Goal: Information Seeking & Learning: Learn about a topic

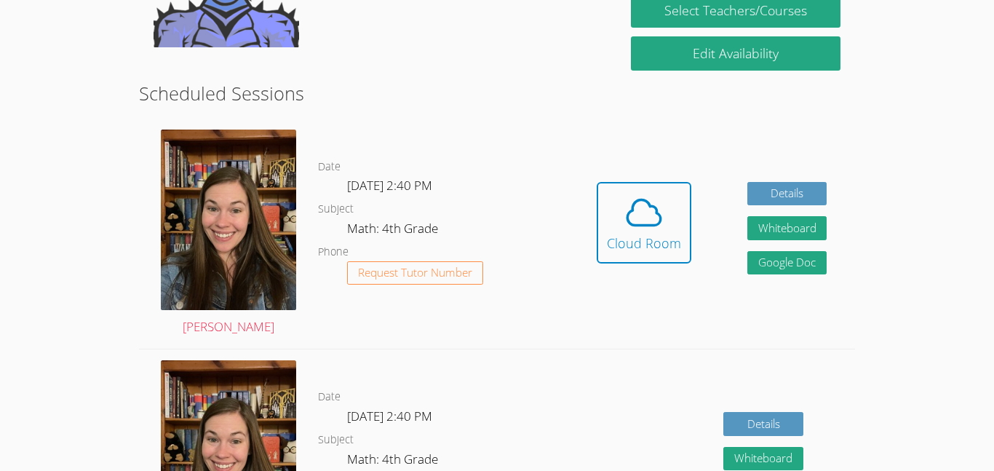
scroll to position [254, 0]
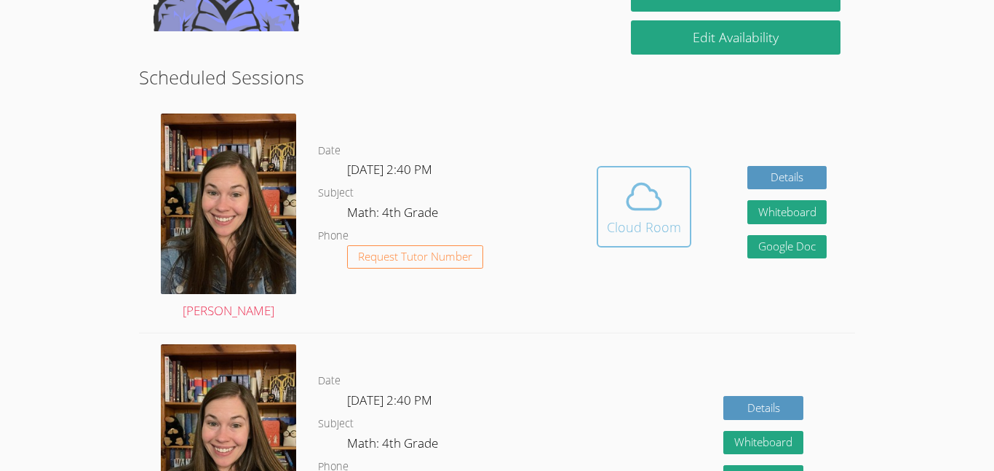
click at [629, 189] on icon at bounding box center [644, 196] width 41 height 41
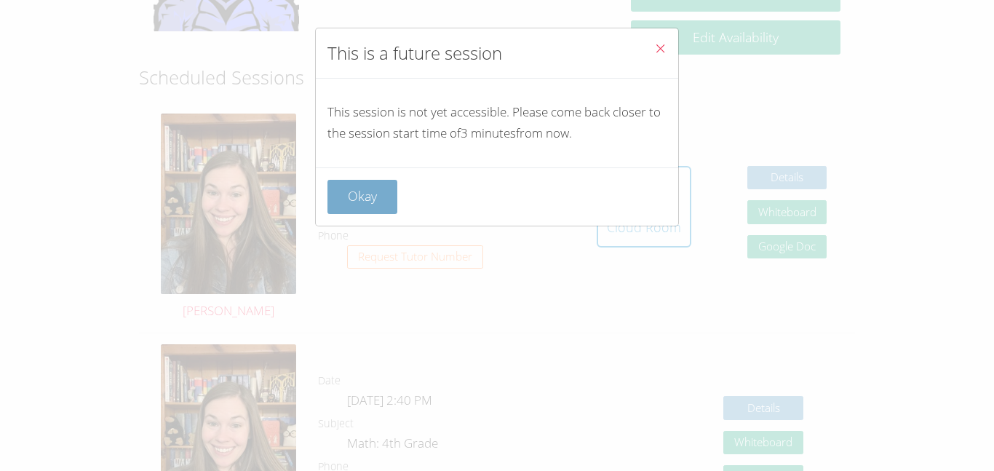
click at [356, 180] on button "Okay" at bounding box center [363, 197] width 70 height 34
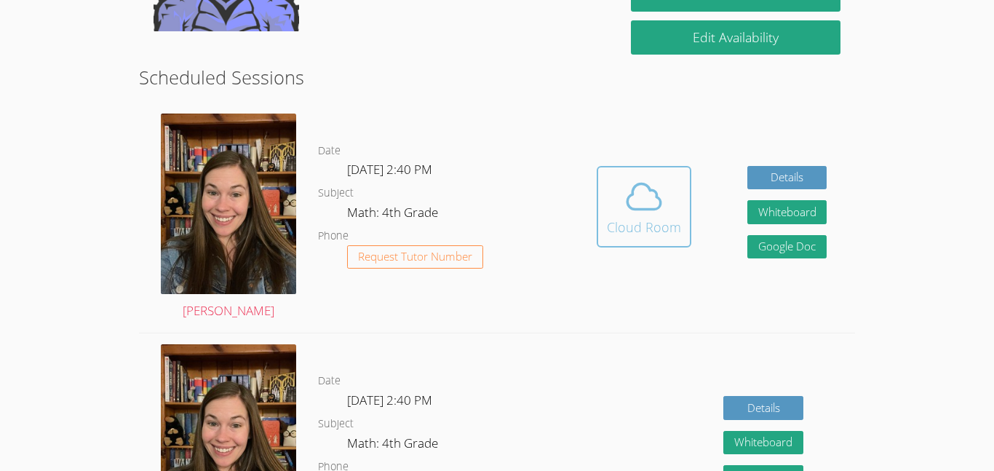
click at [625, 191] on icon at bounding box center [644, 196] width 41 height 41
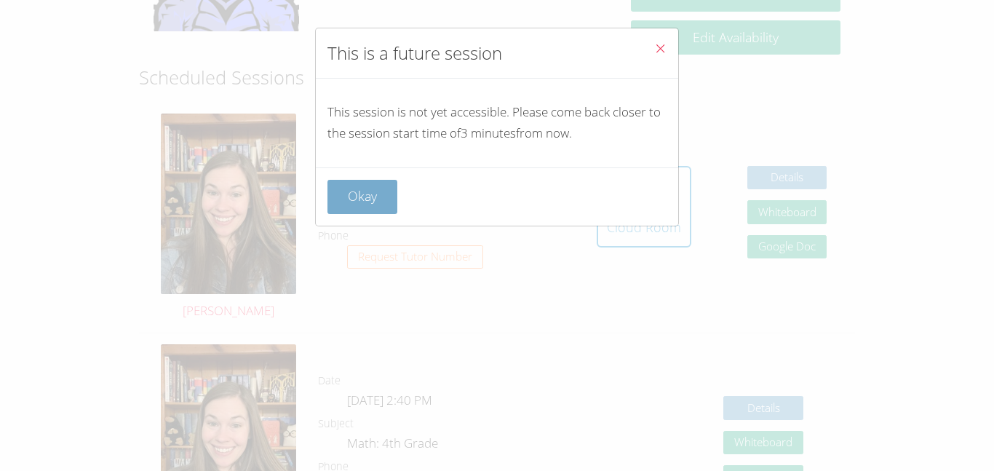
click at [384, 201] on button "Okay" at bounding box center [363, 197] width 70 height 34
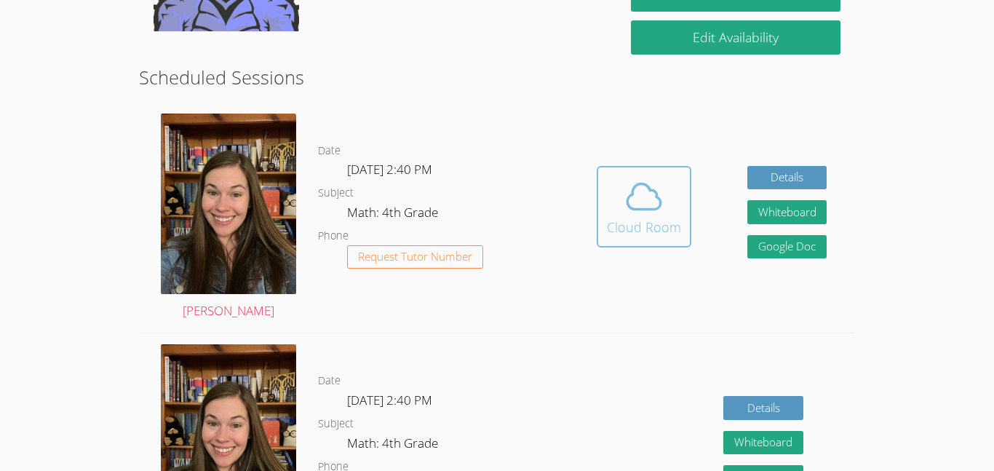
click at [625, 203] on icon at bounding box center [644, 196] width 41 height 41
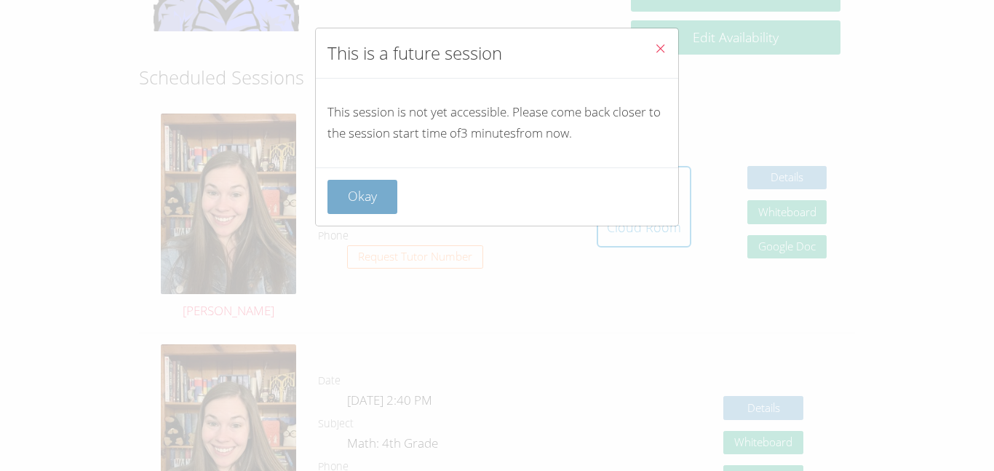
click at [391, 199] on button "Okay" at bounding box center [363, 197] width 70 height 34
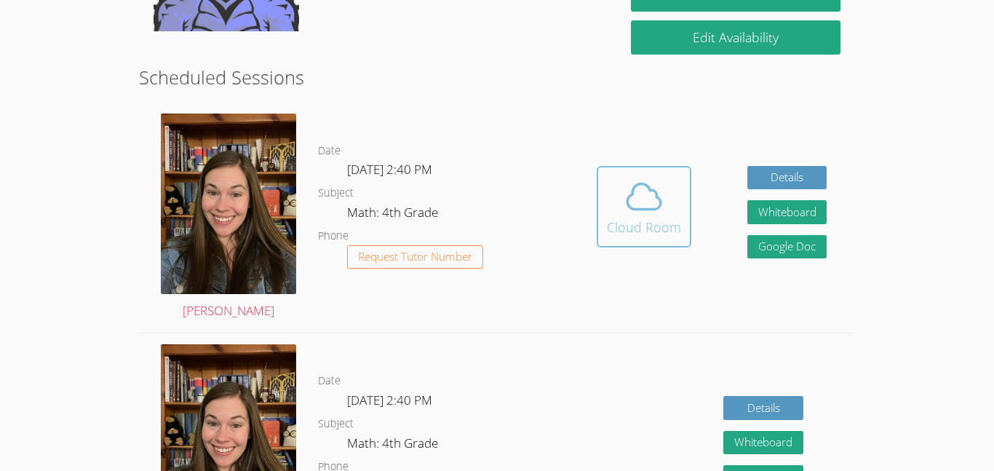
click at [672, 239] on button "Cloud Room" at bounding box center [644, 207] width 95 height 82
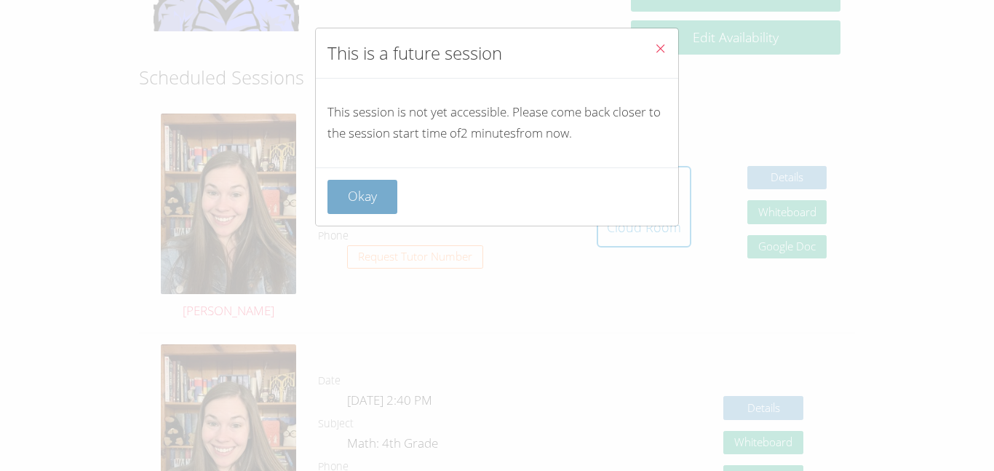
click at [385, 199] on button "Okay" at bounding box center [363, 197] width 70 height 34
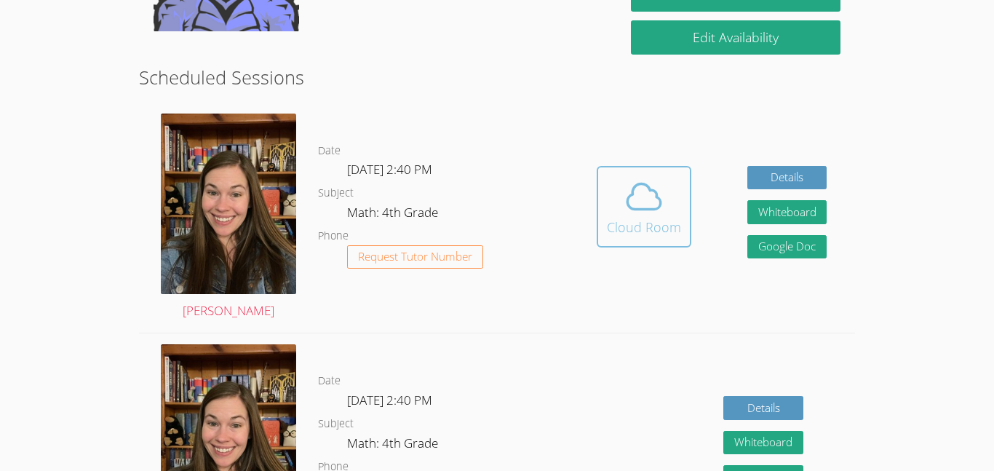
click at [642, 238] on button "Cloud Room" at bounding box center [644, 207] width 95 height 82
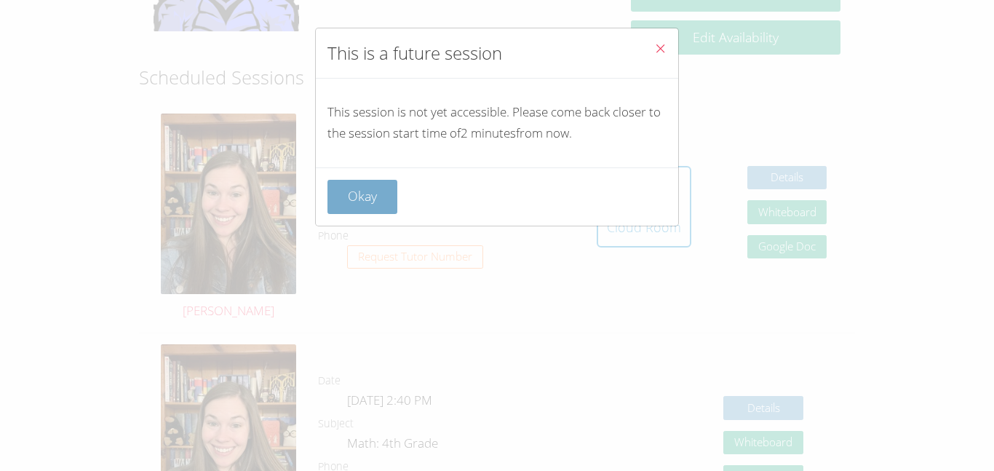
click at [385, 180] on button "Okay" at bounding box center [363, 197] width 70 height 34
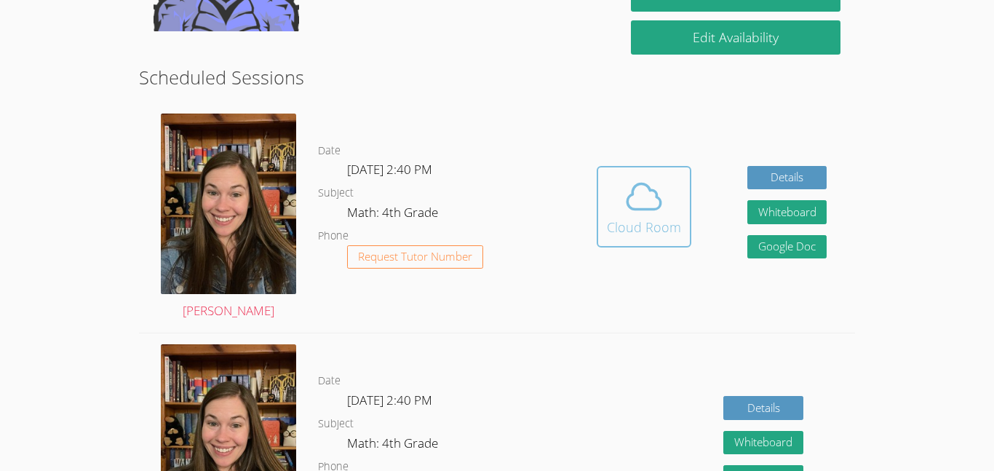
click at [611, 207] on span at bounding box center [644, 196] width 74 height 41
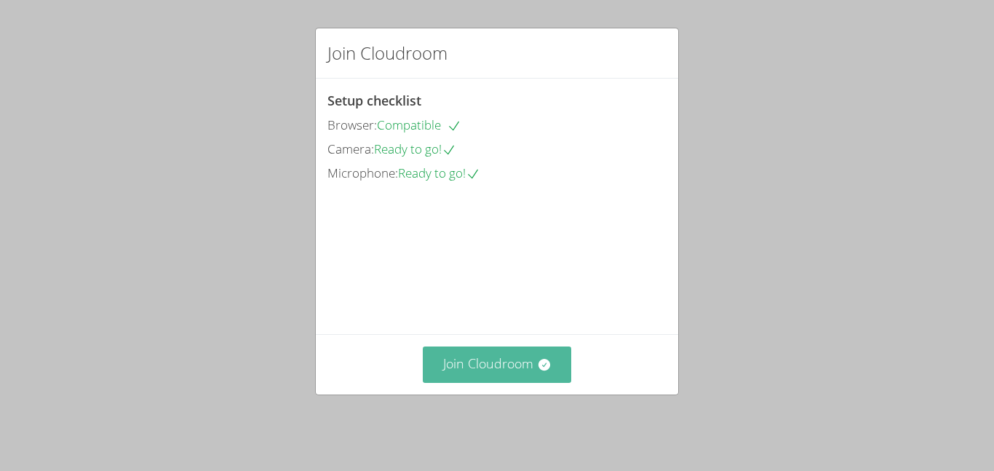
click at [513, 356] on button "Join Cloudroom" at bounding box center [497, 365] width 149 height 36
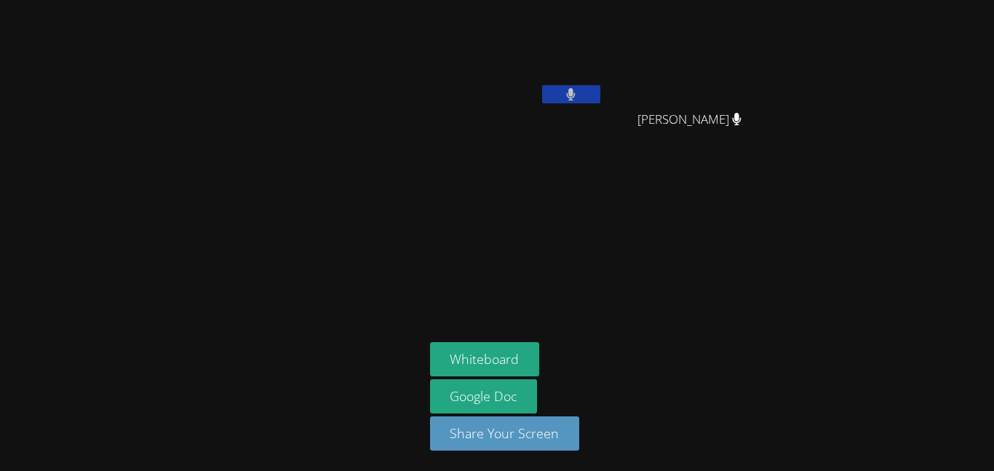
click at [513, 356] on button "Whiteboard" at bounding box center [485, 359] width 110 height 34
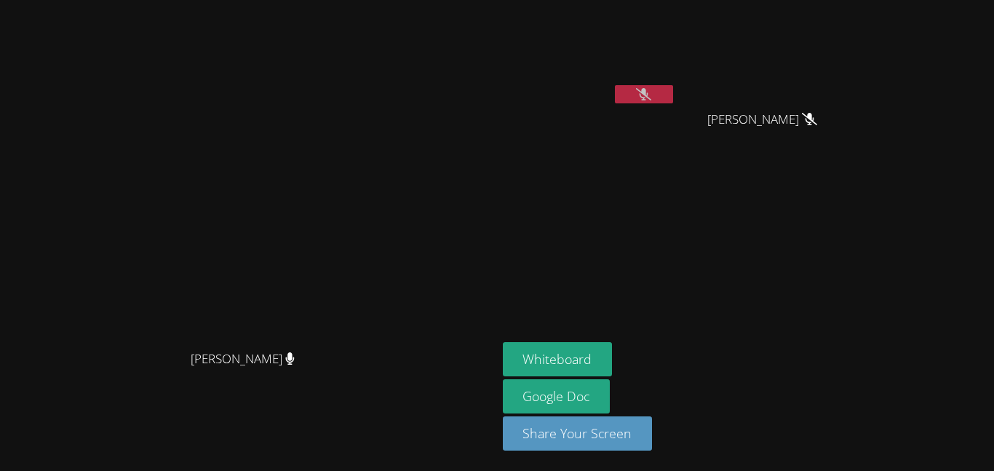
click at [652, 98] on icon at bounding box center [643, 94] width 15 height 12
click at [673, 93] on button at bounding box center [644, 94] width 58 height 18
click at [652, 94] on icon at bounding box center [643, 94] width 15 height 12
click at [673, 98] on button at bounding box center [644, 94] width 58 height 18
click at [615, 85] on button at bounding box center [644, 94] width 58 height 18
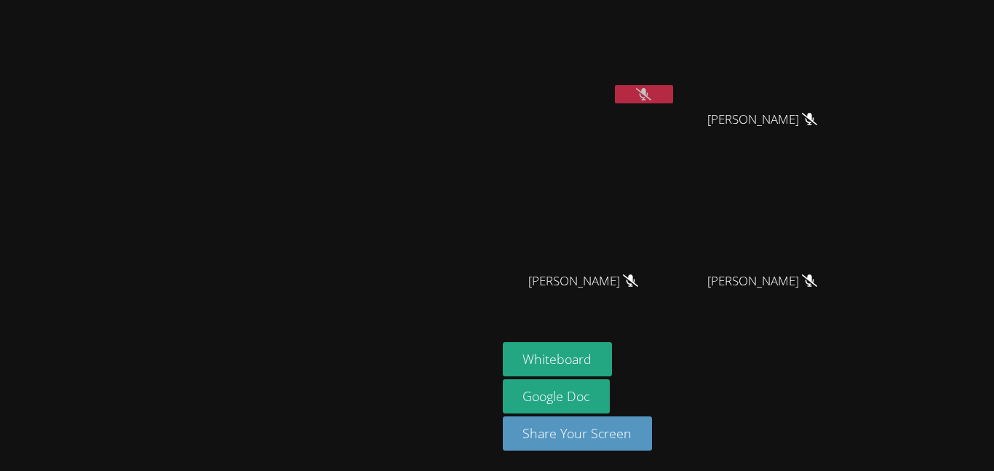
click at [652, 92] on icon at bounding box center [643, 94] width 15 height 12
click at [649, 89] on icon at bounding box center [644, 94] width 9 height 12
click at [652, 94] on icon at bounding box center [643, 94] width 15 height 12
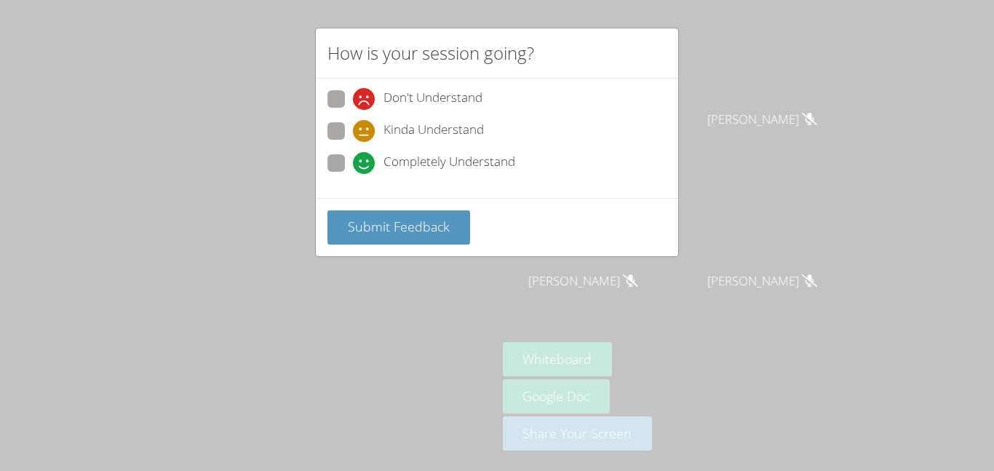
click at [353, 174] on span at bounding box center [353, 174] width 0 height 0
click at [353, 167] on input "Completely Understand" at bounding box center [359, 160] width 12 height 12
radio input "true"
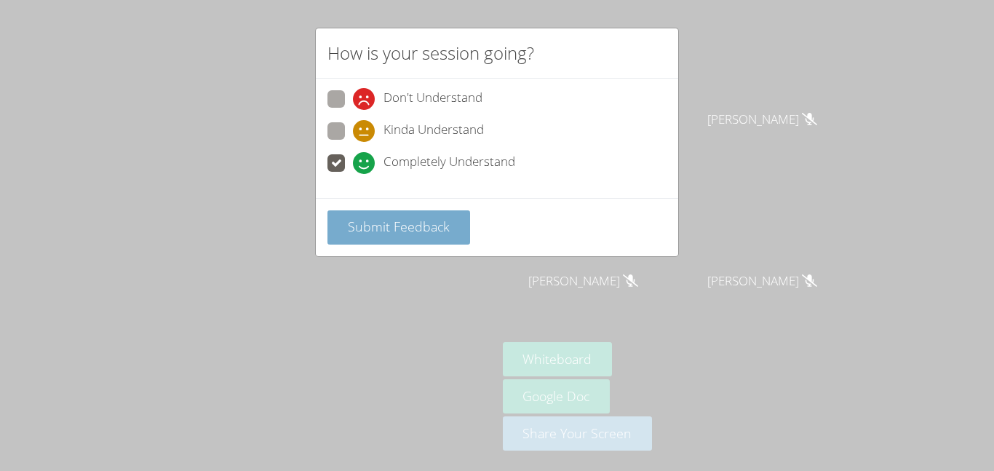
click at [348, 230] on span "Submit Feedback" at bounding box center [399, 226] width 102 height 17
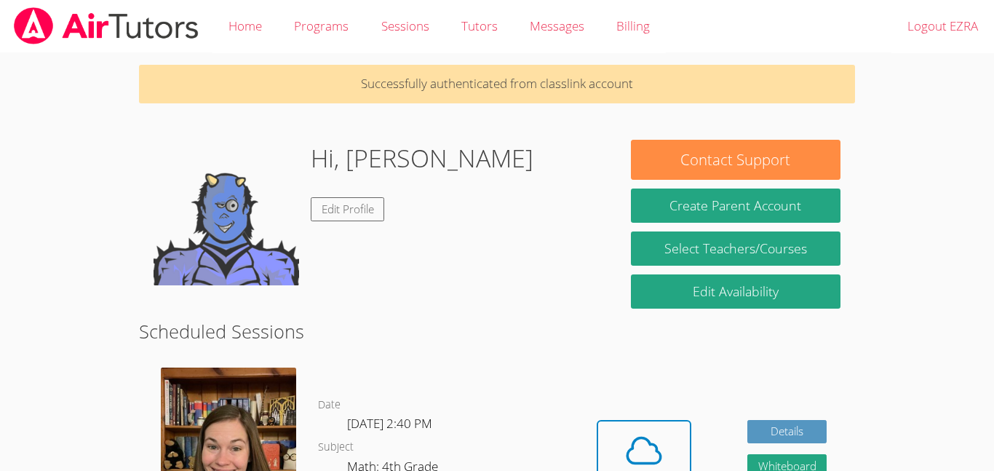
scroll to position [254, 0]
